Goal: Task Accomplishment & Management: Complete application form

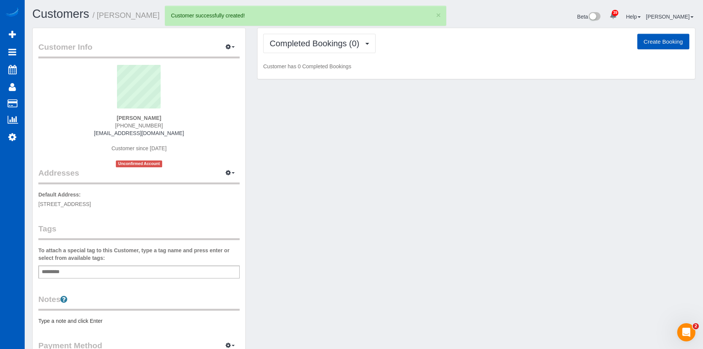
click at [653, 39] on button "Create Booking" at bounding box center [663, 42] width 52 height 16
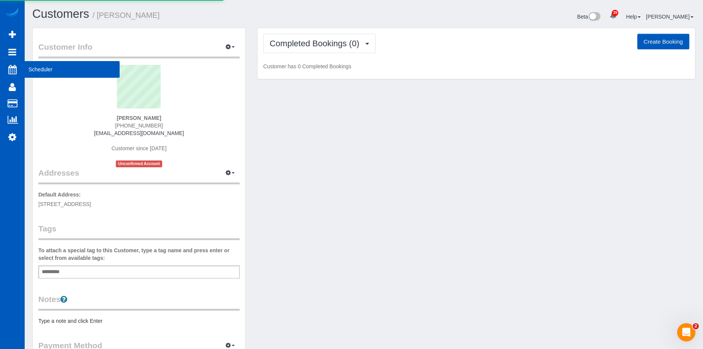
select select "WA"
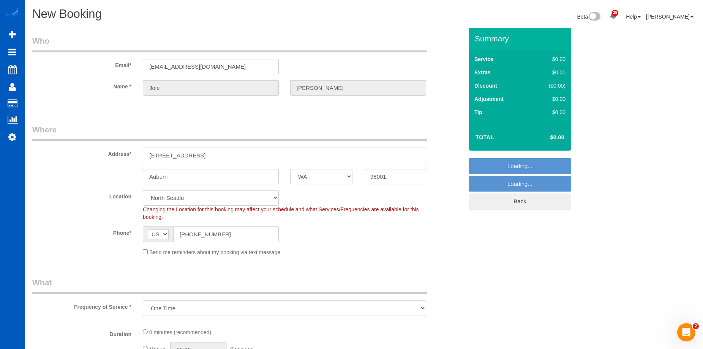
select select "object:2338"
select select "199"
select select "2"
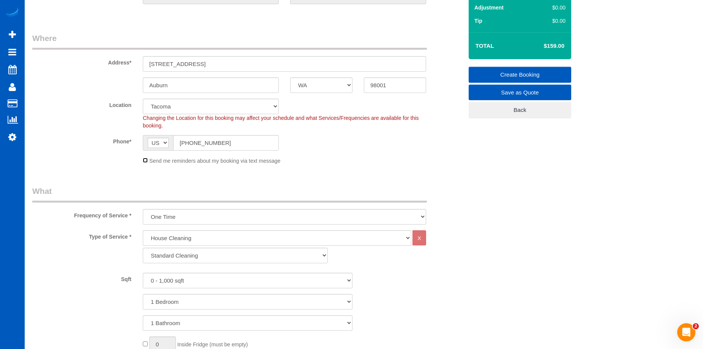
scroll to position [114, 0]
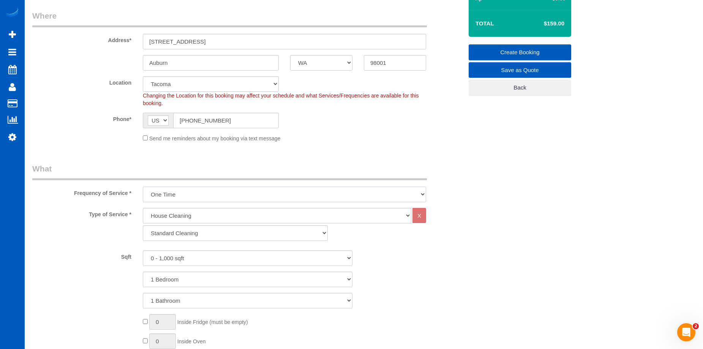
click at [242, 196] on select "One Time Weekly - 15.00% Every 2 Weeks - 10.00% Every 4 Weeks - 5.00% Every 2 M…" at bounding box center [284, 195] width 283 height 16
select select "object:2569"
click at [143, 187] on select "One Time Weekly - 15.00% Every 2 Weeks - 10.00% Every 4 Weeks - 5.00% Every 2 M…" at bounding box center [284, 195] width 283 height 16
click at [221, 252] on select "0 - 1,000 sqft 1,001 - 1,500 sqft 1,501 - 2,000 sqft 2,001 - 2,500 sqft 2,501 -…" at bounding box center [248, 259] width 210 height 16
select select "1001"
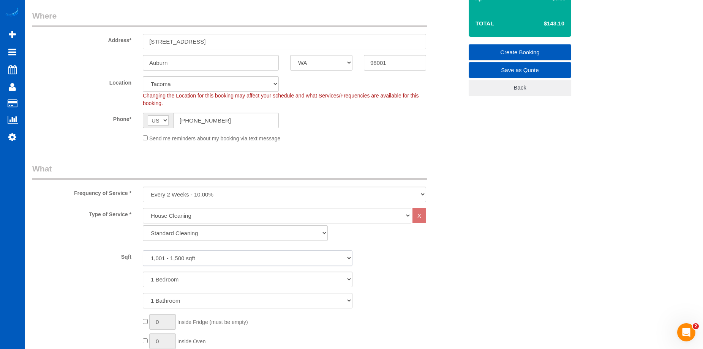
click at [143, 251] on select "0 - 1,000 sqft 1,001 - 1,500 sqft 1,501 - 2,000 sqft 2,001 - 2,500 sqft 2,501 -…" at bounding box center [248, 259] width 210 height 16
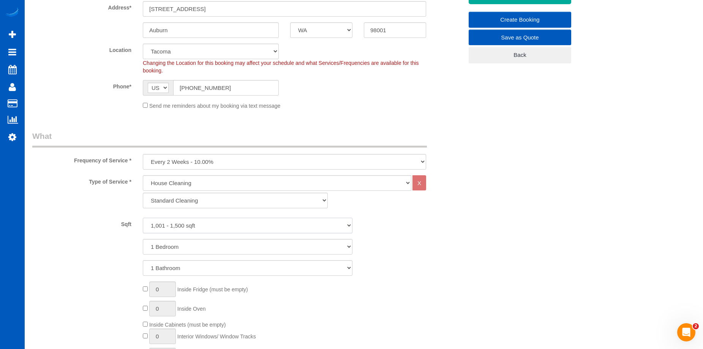
scroll to position [190, 0]
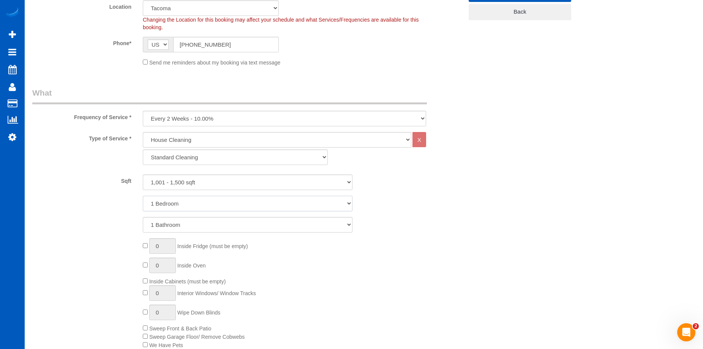
click at [229, 207] on select "1 Bedroom 2 Bedrooms 3 Bedrooms 4 Bedrooms 5 Bedrooms 6 Bedrooms 7 Bedrooms" at bounding box center [248, 204] width 210 height 16
click at [235, 203] on select "1 Bedroom 2 Bedrooms 3 Bedrooms 4 Bedrooms 5 Bedrooms 6 Bedrooms 7 Bedrooms" at bounding box center [248, 204] width 210 height 16
select select "4"
click at [143, 196] on select "1 Bedroom 2 Bedrooms 3 Bedrooms 4 Bedrooms 5 Bedrooms 6 Bedrooms 7 Bedrooms" at bounding box center [248, 204] width 210 height 16
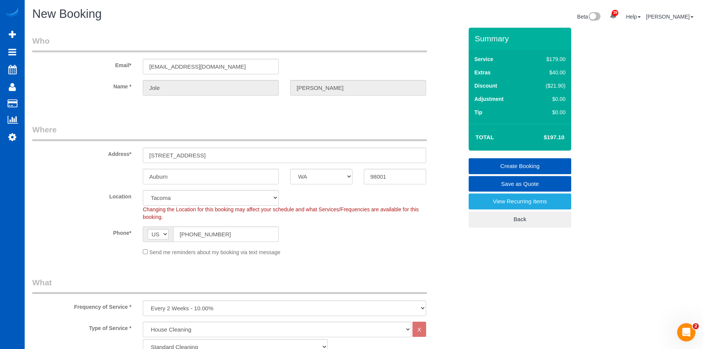
scroll to position [114, 0]
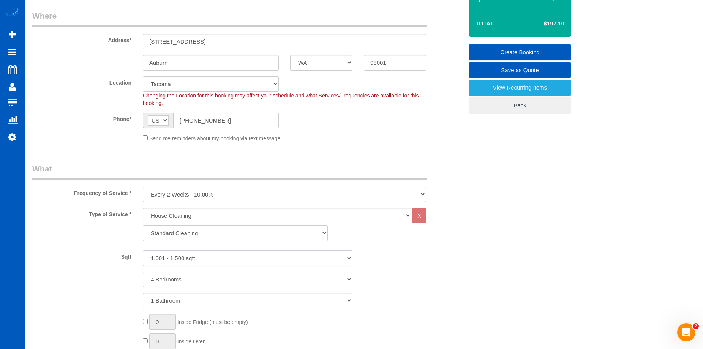
click at [278, 259] on select "0 - 1,000 sqft 1,001 - 1,500 sqft 1,501 - 2,000 sqft 2,001 - 2,500 sqft 2,501 -…" at bounding box center [248, 259] width 210 height 16
select select "1501"
click at [143, 251] on select "0 - 1,000 sqft 1,001 - 1,500 sqft 1,501 - 2,000 sqft 2,001 - 2,500 sqft 2,501 -…" at bounding box center [248, 259] width 210 height 16
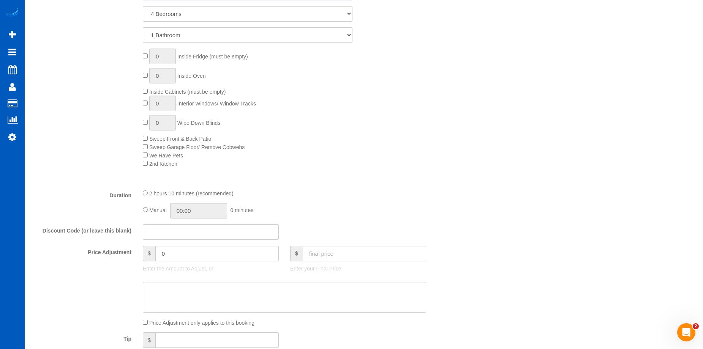
scroll to position [418, 0]
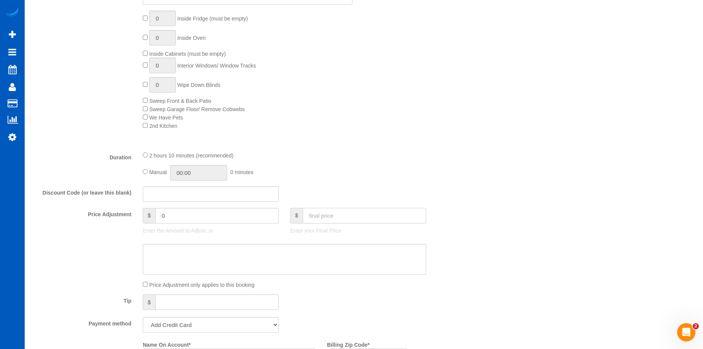
click at [341, 218] on input "text" at bounding box center [364, 216] width 123 height 16
type input "200"
click at [287, 258] on textarea at bounding box center [284, 259] width 283 height 31
type input "-24.1"
drag, startPoint x: 242, startPoint y: 257, endPoint x: 243, endPoint y: 253, distance: 4.0
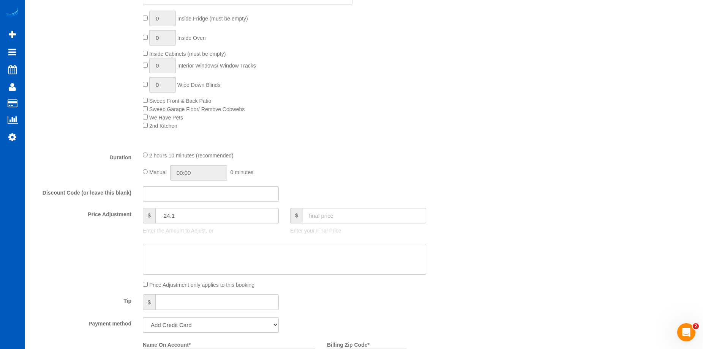
click at [242, 256] on textarea at bounding box center [284, 259] width 283 height 31
paste textarea "Borderline sq ft, skipping 3 br"
type textarea "Borderline sq ft, skipping 3 br"
click at [333, 141] on div "Type of Service * House Cleaning X Standard Cleaning Deep Cleaning Move In/ Out…" at bounding box center [247, 24] width 430 height 241
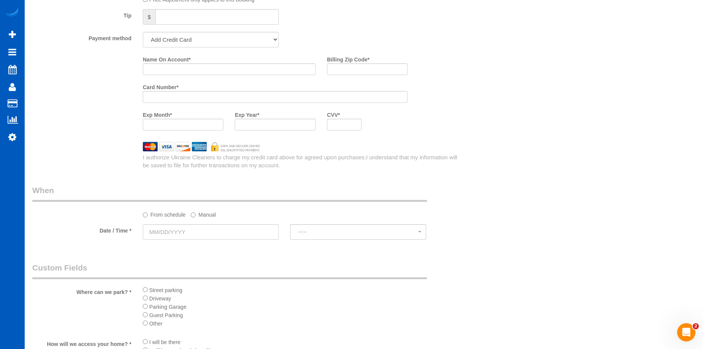
scroll to position [797, 0]
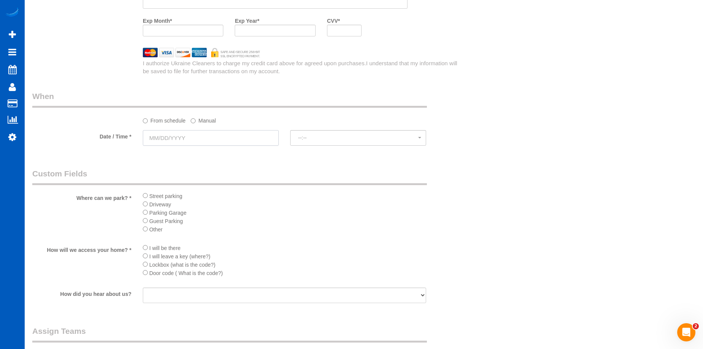
click at [229, 132] on input "text" at bounding box center [211, 138] width 136 height 16
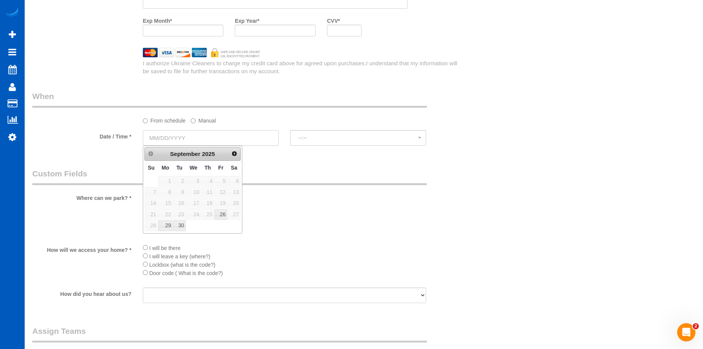
click at [229, 132] on input "text" at bounding box center [211, 138] width 136 height 16
click at [168, 226] on link "29" at bounding box center [165, 226] width 14 height 10
type input "[DATE]"
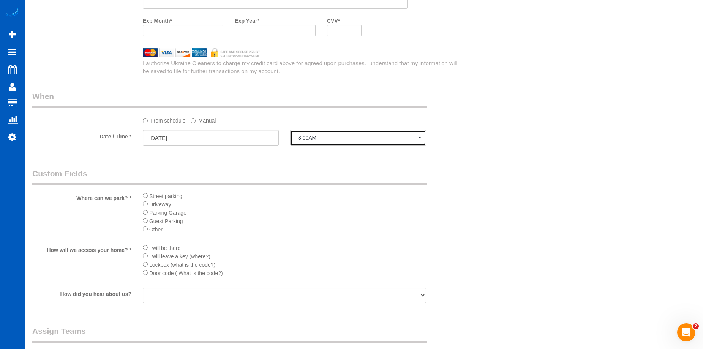
click at [322, 140] on span "8:00AM" at bounding box center [358, 138] width 120 height 6
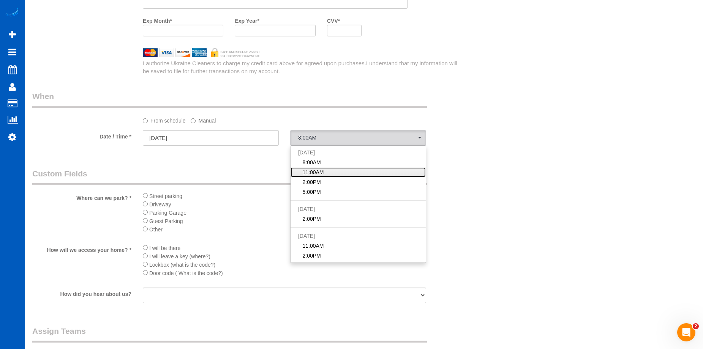
click at [314, 172] on span "11:00AM" at bounding box center [312, 173] width 21 height 8
select select "spot2"
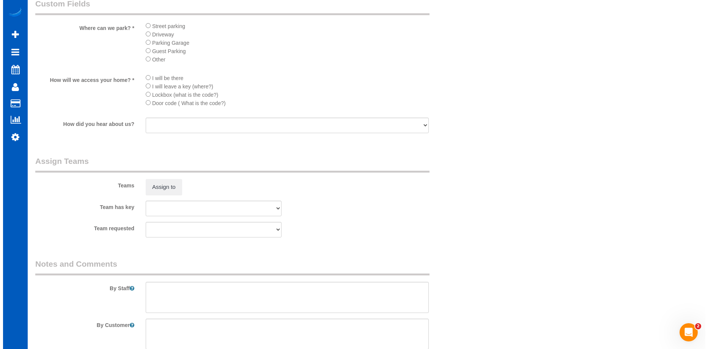
scroll to position [1025, 0]
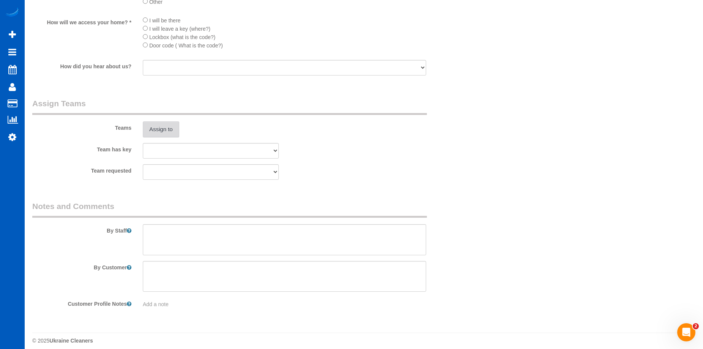
click at [161, 127] on button "Assign to" at bounding box center [161, 129] width 36 height 16
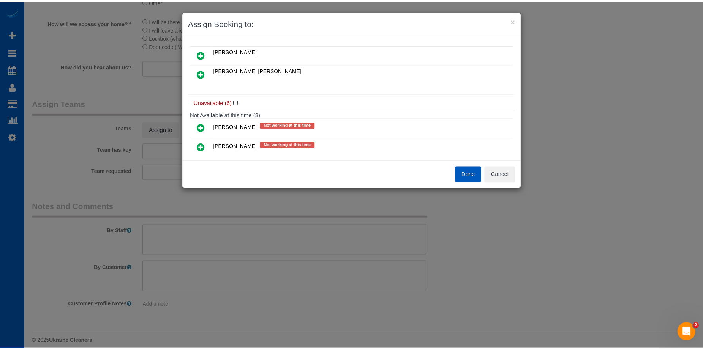
scroll to position [0, 0]
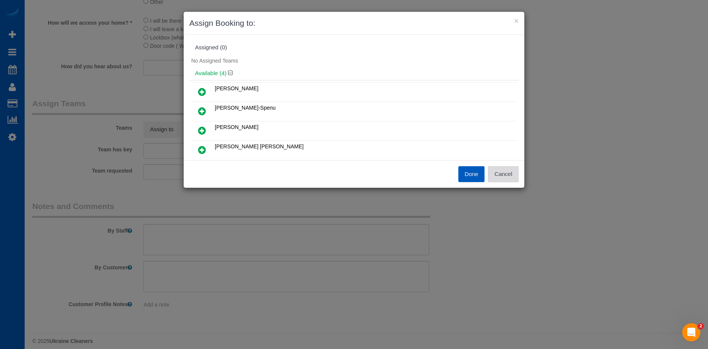
click at [505, 169] on button "Cancel" at bounding box center [503, 174] width 31 height 16
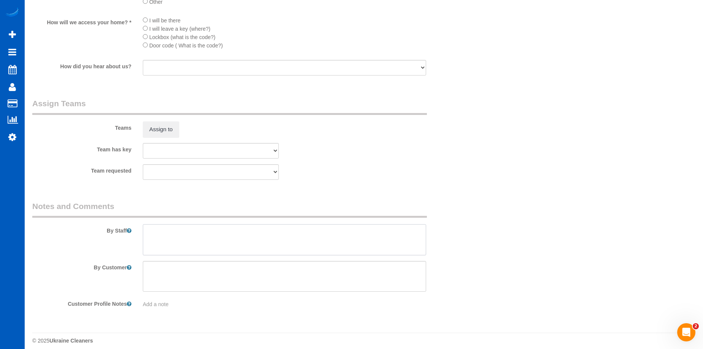
click at [221, 238] on textarea at bounding box center [284, 239] width 283 height 31
click at [235, 238] on textarea at bounding box center [284, 239] width 283 height 31
paste textarea "Be sure to move area rugs and garbage cans when cleaning floors. When cleaning …"
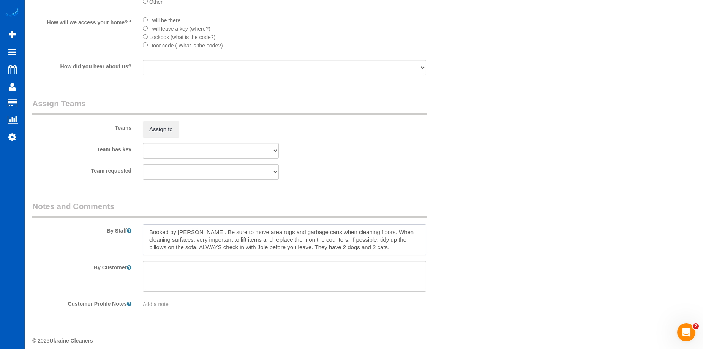
click at [387, 245] on textarea at bounding box center [284, 239] width 283 height 31
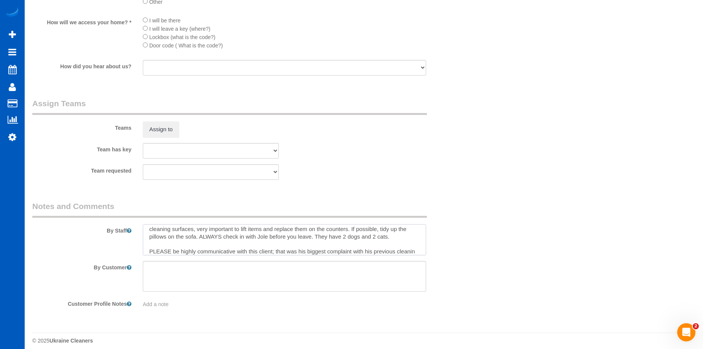
scroll to position [18, 0]
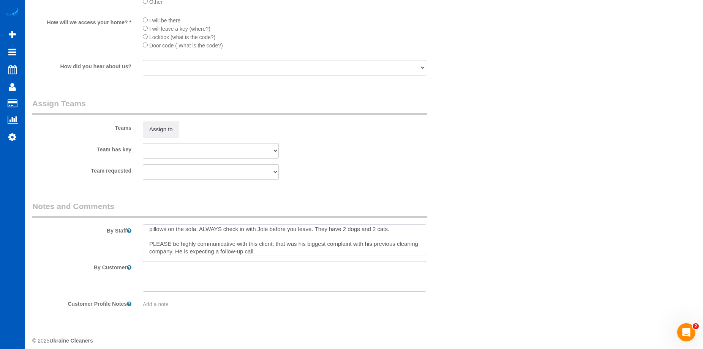
click at [287, 254] on textarea at bounding box center [284, 239] width 283 height 31
click at [291, 250] on textarea at bounding box center [284, 239] width 283 height 31
type textarea "Booked by [PERSON_NAME]. Be sure to move area rugs and garbage cans when cleani…"
click at [342, 164] on div "Team requested [PERSON_NAME] [PERSON_NAME] Trokhymiuk [PERSON_NAME] [PERSON_NAM…" at bounding box center [248, 172] width 442 height 16
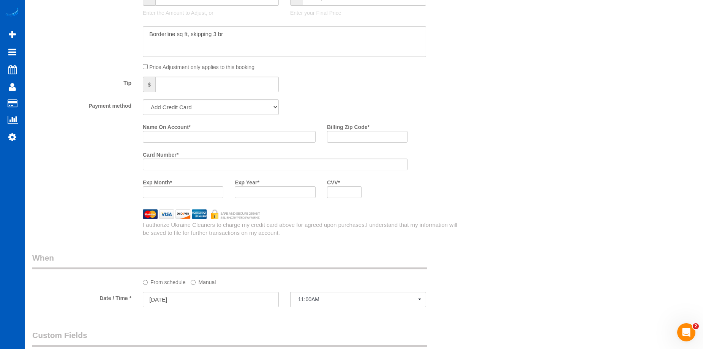
scroll to position [607, 0]
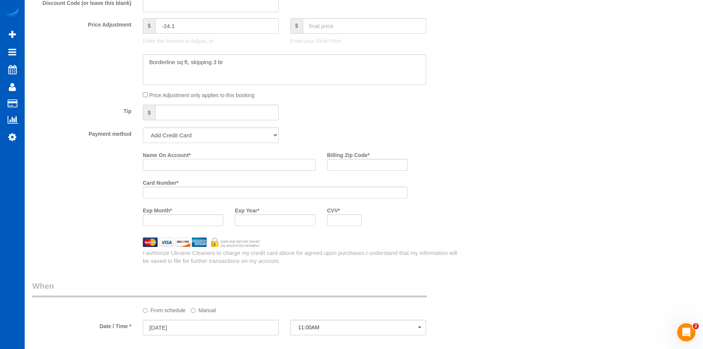
click at [193, 169] on input "Name On Account *" at bounding box center [229, 165] width 173 height 12
paste input "[PERSON_NAME]"
type input "[PERSON_NAME]"
drag, startPoint x: 354, startPoint y: 165, endPoint x: 319, endPoint y: 170, distance: 35.3
click at [354, 165] on input "Billing Zip Code *" at bounding box center [367, 165] width 80 height 12
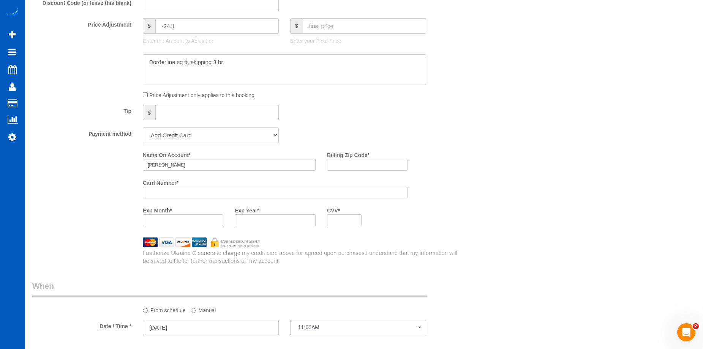
paste input "98001"
type input "98001"
click at [203, 224] on div at bounding box center [183, 220] width 80 height 12
click at [458, 218] on div "Name On Account * [PERSON_NAME] Billing Zip Code * 98001 Card Number * Exp Mont…" at bounding box center [302, 190] width 331 height 83
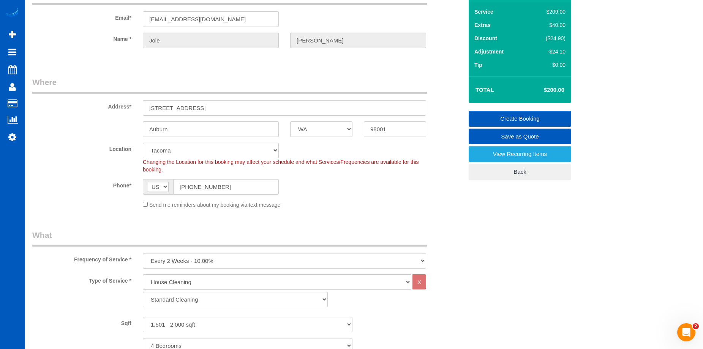
scroll to position [6, 0]
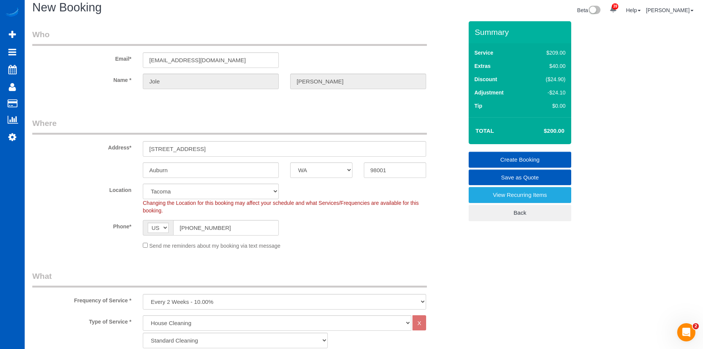
click at [503, 154] on link "Create Booking" at bounding box center [519, 160] width 102 height 16
